Goal: Information Seeking & Learning: Learn about a topic

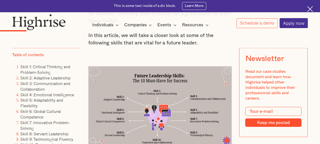
scroll to position [535, 0]
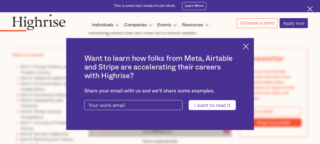
click at [249, 46] on img at bounding box center [246, 46] width 6 height 6
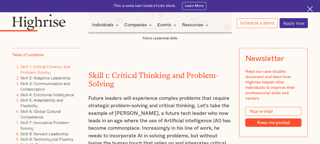
scroll to position [637, 0]
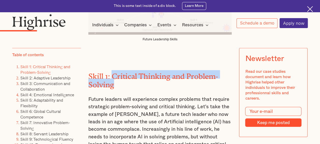
drag, startPoint x: 112, startPoint y: 74, endPoint x: 115, endPoint y: 81, distance: 8.5
click at [115, 81] on h2 "Skill 1: Critical Thinking and Problem-Solving" at bounding box center [160, 78] width 144 height 17
copy h2 "Critical Thinking and Problem-Solving"
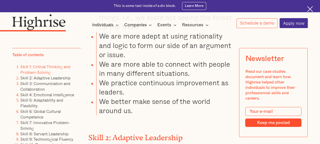
scroll to position [968, 0]
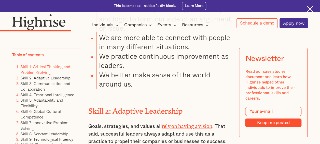
click at [111, 105] on h2 "Skill 2: Adaptive Leadership" at bounding box center [160, 109] width 144 height 8
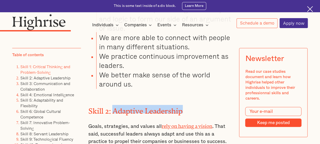
drag, startPoint x: 114, startPoint y: 90, endPoint x: 186, endPoint y: 91, distance: 72.6
click at [186, 105] on h2 "Skill 2: Adaptive Leadership" at bounding box center [160, 109] width 144 height 8
copy h2 "Adaptive Leadership"
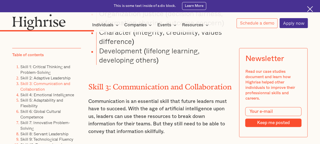
scroll to position [1222, 0]
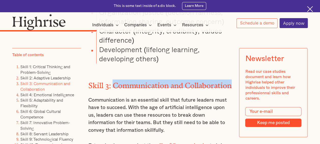
drag, startPoint x: 111, startPoint y: 65, endPoint x: 135, endPoint y: 74, distance: 25.8
click at [135, 79] on h2 "Skill 3: Communication and Collaboration" at bounding box center [160, 83] width 144 height 8
copy h2 "Communication and Collaboration"
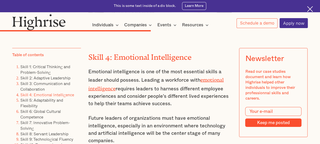
scroll to position [1757, 0]
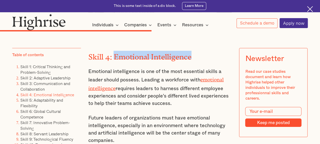
drag, startPoint x: 114, startPoint y: 48, endPoint x: 191, endPoint y: 48, distance: 76.9
click at [191, 51] on h2 "Skill 4: Emotional Intelligence" at bounding box center [160, 55] width 144 height 8
copy h2 "Emotional Intelligence"
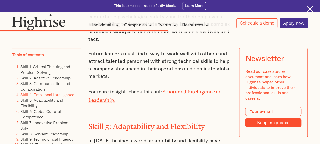
scroll to position [1961, 0]
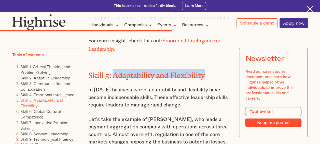
drag, startPoint x: 114, startPoint y: 65, endPoint x: 208, endPoint y: 65, distance: 93.7
click at [208, 69] on h2 "Skill 5: Adaptability and Flexibility" at bounding box center [160, 73] width 144 height 8
copy h2 "Adaptability and Flexibility"
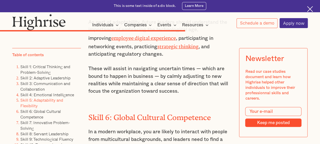
scroll to position [2139, 0]
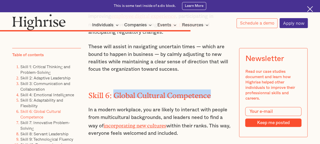
drag, startPoint x: 119, startPoint y: 78, endPoint x: 212, endPoint y: 79, distance: 93.7
click at [212, 89] on h2 "Skill 6: Global Cultural Competence" at bounding box center [160, 93] width 144 height 8
copy h2 "Global Cultural Competence"
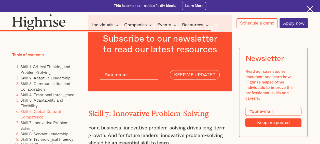
scroll to position [2393, 0]
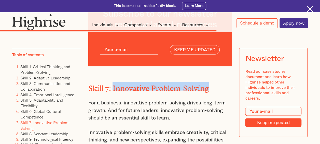
drag, startPoint x: 111, startPoint y: 72, endPoint x: 215, endPoint y: 71, distance: 103.6
click at [215, 82] on h2 "Skill 7: Innovative Problem-Solving" at bounding box center [160, 86] width 144 height 8
copy h2 "Innovative Problem-Solving"
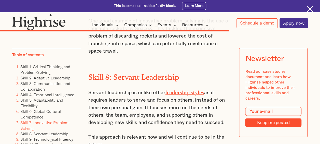
scroll to position [2572, 0]
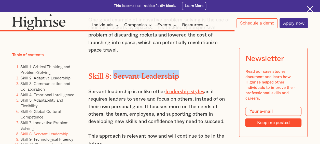
drag, startPoint x: 113, startPoint y: 62, endPoint x: 191, endPoint y: 64, distance: 77.4
click at [191, 70] on h2 "Skill 8: Servant Leadership" at bounding box center [160, 74] width 144 height 8
copy h2 "Servant Leadership"
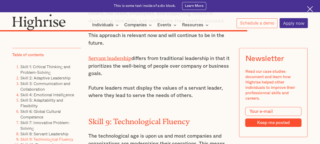
scroll to position [2699, 0]
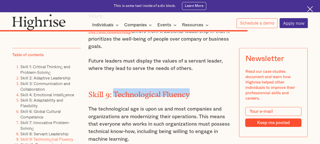
drag, startPoint x: 113, startPoint y: 80, endPoint x: 192, endPoint y: 79, distance: 79.4
click at [192, 88] on h2 "Skill 9: Technological Fluency" at bounding box center [160, 92] width 144 height 8
copy h2 "Technological Fluency"
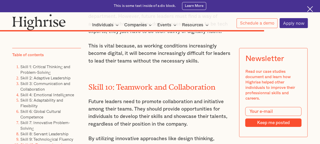
scroll to position [2877, 0]
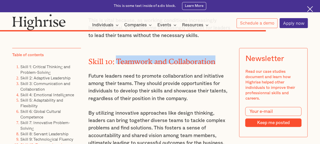
drag, startPoint x: 116, startPoint y: 48, endPoint x: 216, endPoint y: 48, distance: 99.6
click at [216, 55] on h2 "Skill 10: Teamwork and Collaboration" at bounding box center [160, 59] width 144 height 8
copy h2 "Teamwork and Collaboration"
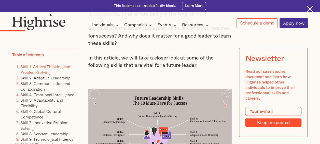
scroll to position [501, 0]
